Goal: Find specific page/section: Find specific page/section

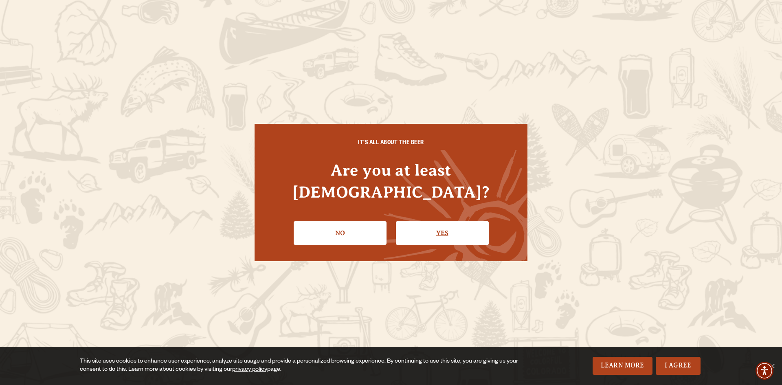
click at [435, 221] on link "Yes" at bounding box center [442, 233] width 93 height 24
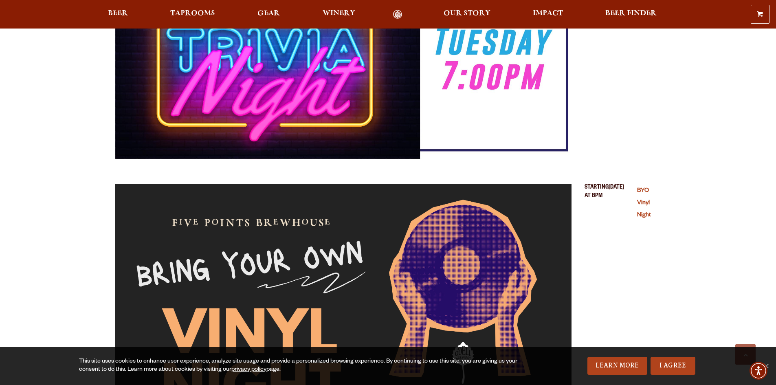
scroll to position [815, 0]
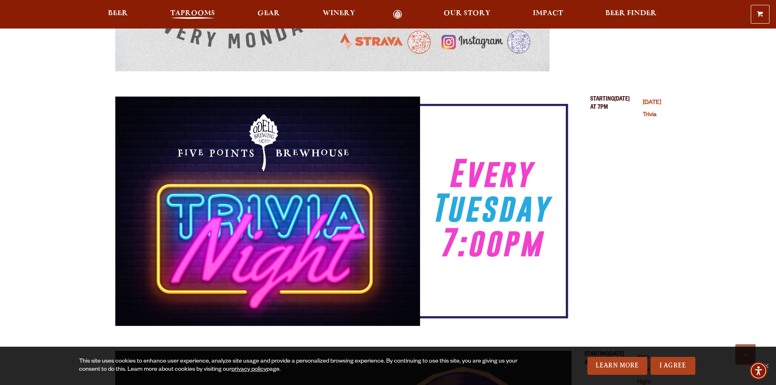
click at [187, 11] on span "Taprooms" at bounding box center [192, 13] width 45 height 7
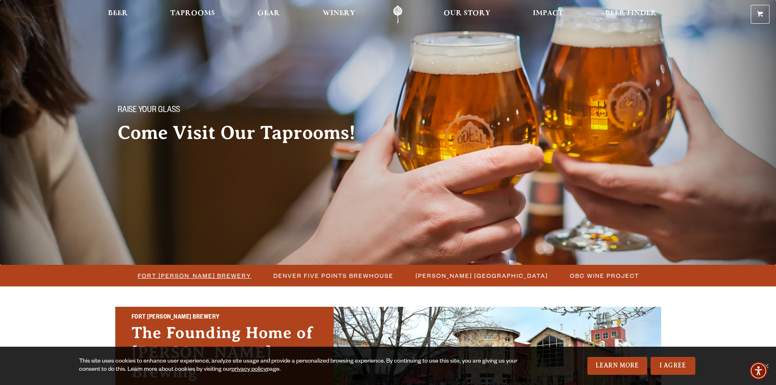
click at [199, 273] on span "Fort [PERSON_NAME] Brewery" at bounding box center [195, 276] width 114 height 12
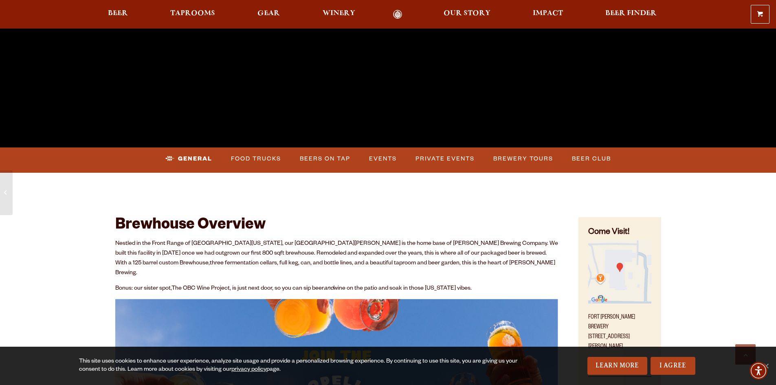
scroll to position [367, 0]
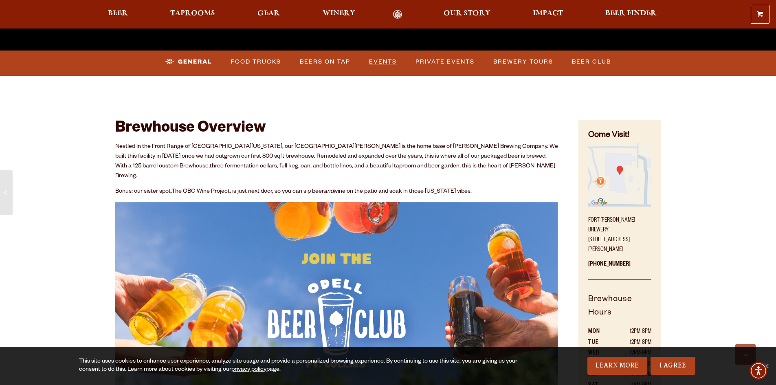
click at [386, 60] on link "Events" at bounding box center [383, 62] width 34 height 19
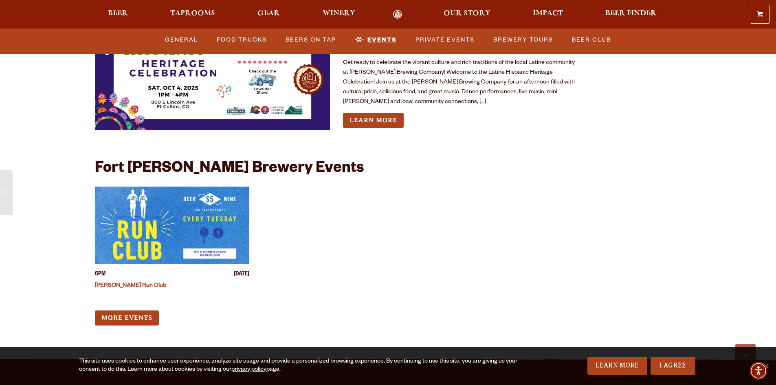
scroll to position [3121, 0]
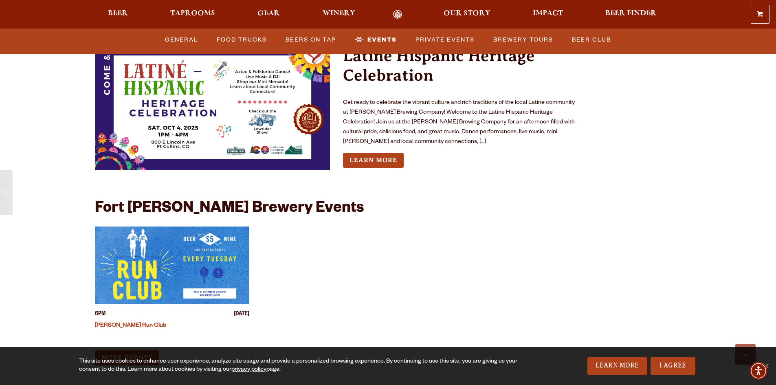
click at [121, 350] on link "More Events" at bounding box center [127, 357] width 64 height 15
